Goal: Answer question/provide support

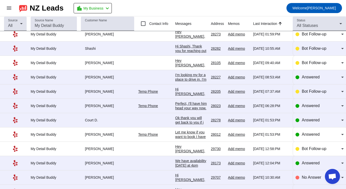
scroll to position [19, 0]
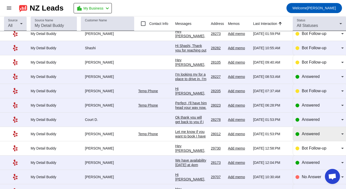
click at [334, 131] on div "Answered" at bounding box center [320, 134] width 48 height 14
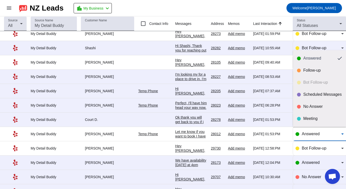
click at [311, 84] on div "Answered Follow-up Bot Follow-up Scheduled Messages No Answer Meeting Done" at bounding box center [319, 88] width 53 height 77
click at [140, 149] on div at bounding box center [173, 94] width 346 height 189
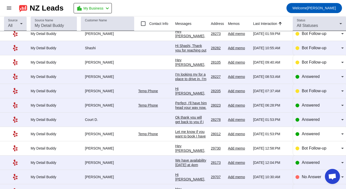
scroll to position [0, 0]
